Goal: Task Accomplishment & Management: Complete application form

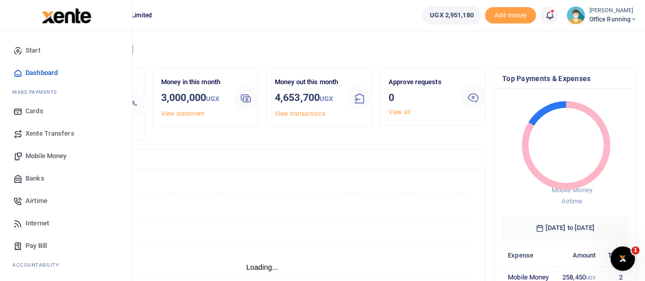
click at [40, 155] on span "Mobile Money" at bounding box center [45, 156] width 41 height 10
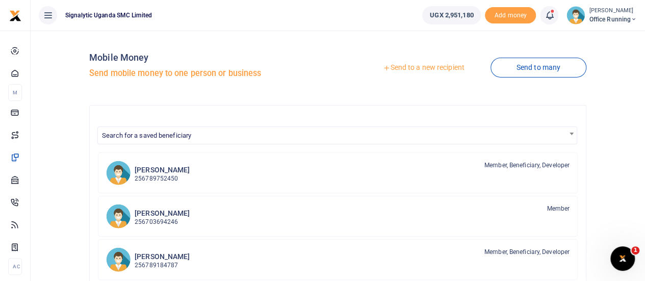
click at [419, 74] on link "Send to a new recipient" at bounding box center [423, 68] width 133 height 18
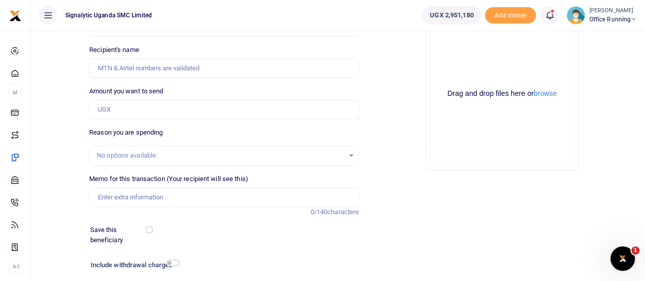
scroll to position [102, 0]
click at [150, 198] on input "Memo for this transaction (Your recipient will see this)" at bounding box center [224, 196] width 270 height 19
paste input "REQSN00091"
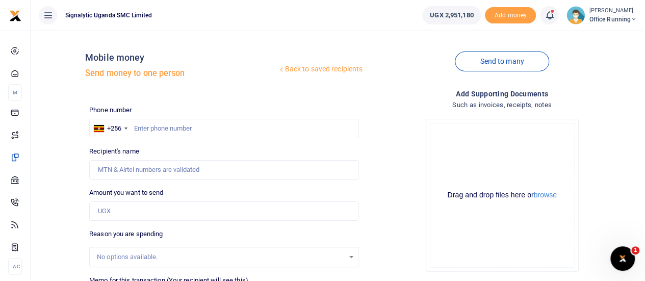
scroll to position [0, 0]
type input "REQSN00091 GEN"
click at [199, 125] on input "text" at bounding box center [224, 128] width 270 height 19
paste input "749005828"
type input "749005828"
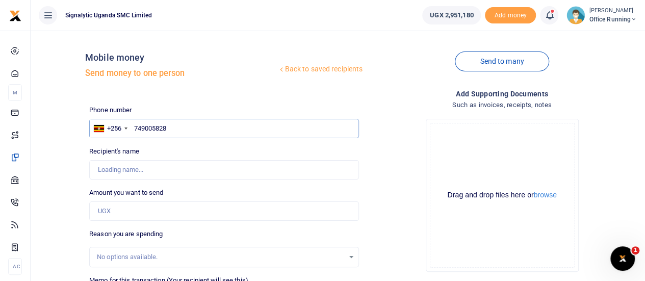
type input "Ivan Ayikobua"
type input "749005828"
click at [46, 159] on div "Back to saved recipients Mobile money Send money to one person Send to many Pho…" at bounding box center [338, 228] width 606 height 378
drag, startPoint x: 121, startPoint y: 210, endPoint x: 133, endPoint y: 208, distance: 11.8
click at [121, 210] on input "Amount you want to send" at bounding box center [224, 210] width 270 height 19
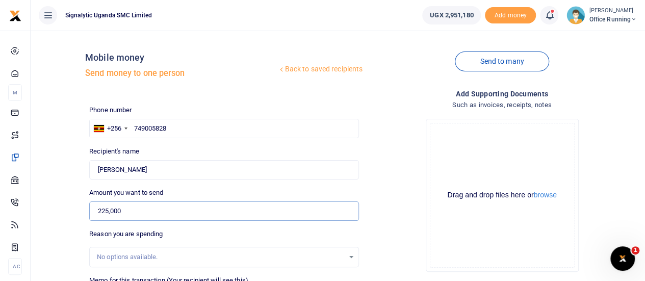
type input "225,000"
click at [45, 211] on div "Back to saved recipients Mobile money Send money to one person Send to many Pho…" at bounding box center [338, 228] width 606 height 378
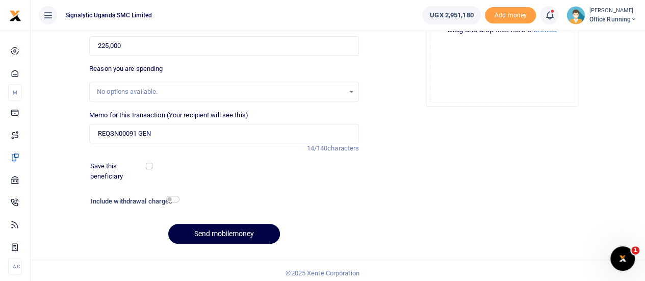
scroll to position [169, 0]
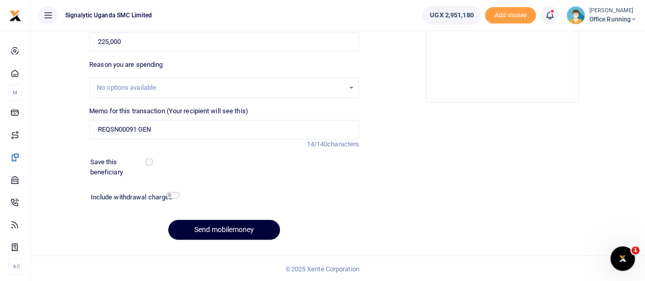
click at [241, 227] on button "Send mobilemoney" at bounding box center [224, 230] width 112 height 20
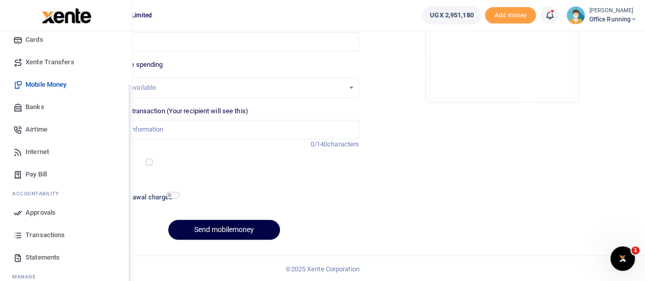
scroll to position [105, 0]
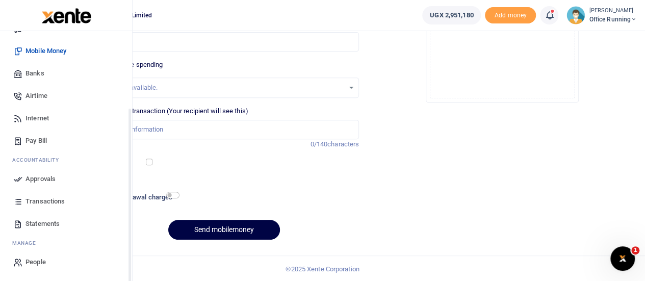
click at [43, 178] on span "Approvals" at bounding box center [40, 179] width 30 height 10
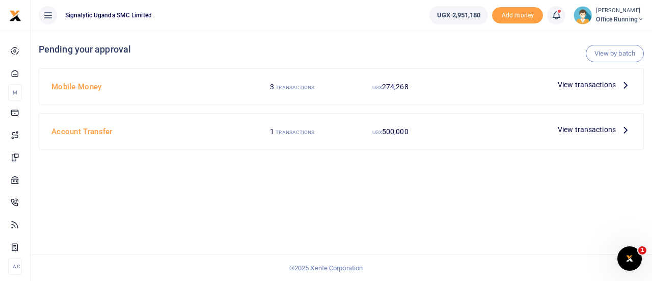
click at [581, 80] on span "View transactions" at bounding box center [587, 84] width 58 height 11
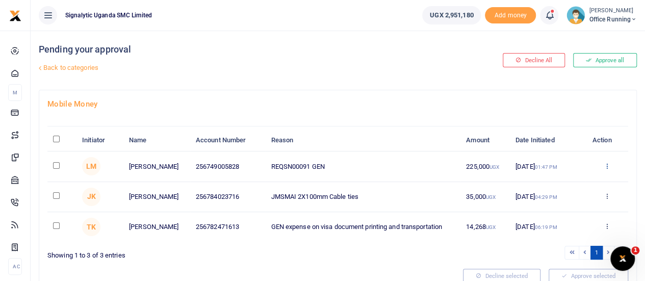
click at [605, 164] on icon at bounding box center [606, 165] width 7 height 7
click at [574, 179] on link "Approve" at bounding box center [569, 182] width 81 height 14
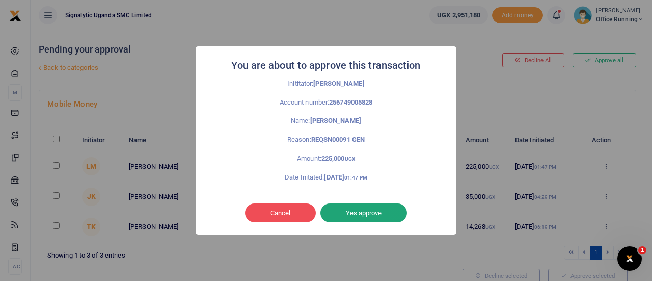
click at [354, 216] on button "Yes approve" at bounding box center [364, 212] width 87 height 19
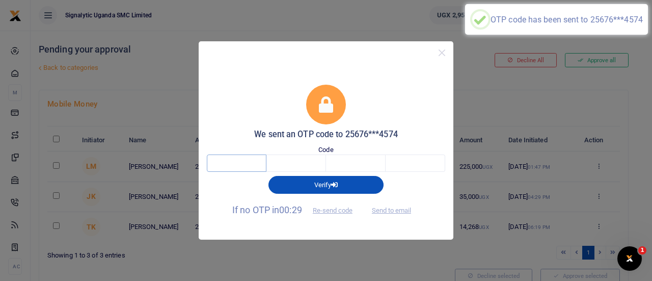
click at [231, 163] on input "text" at bounding box center [237, 162] width 60 height 17
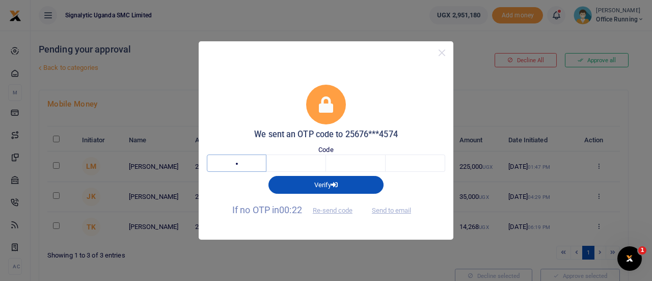
type input "2"
type input "5"
type input "7"
type input "2"
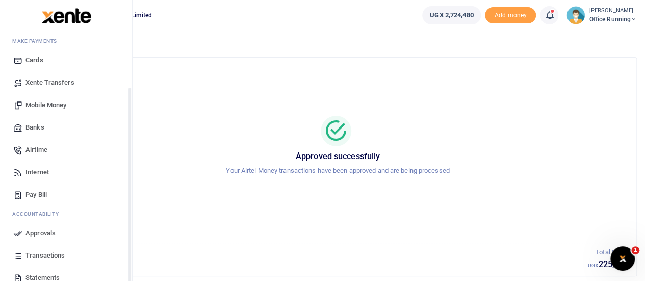
scroll to position [105, 0]
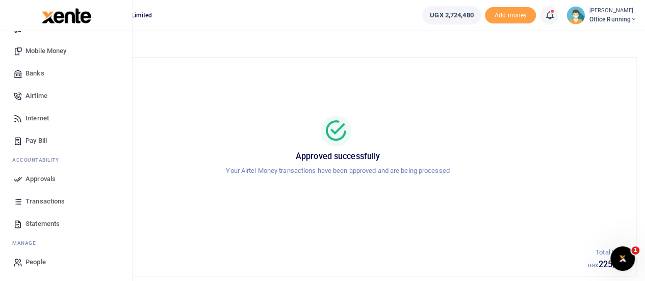
click at [53, 199] on span "Transactions" at bounding box center [44, 201] width 39 height 10
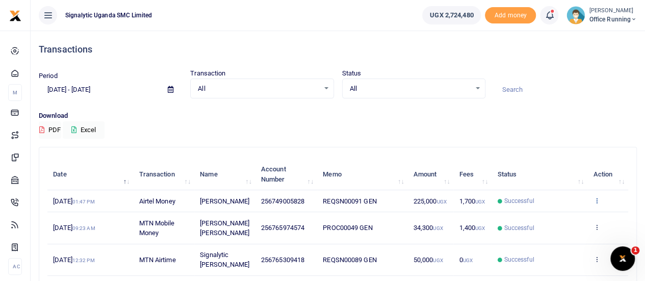
click at [598, 199] on icon at bounding box center [596, 200] width 7 height 7
click at [562, 214] on link "View details" at bounding box center [559, 218] width 81 height 14
